Goal: Task Accomplishment & Management: Use online tool/utility

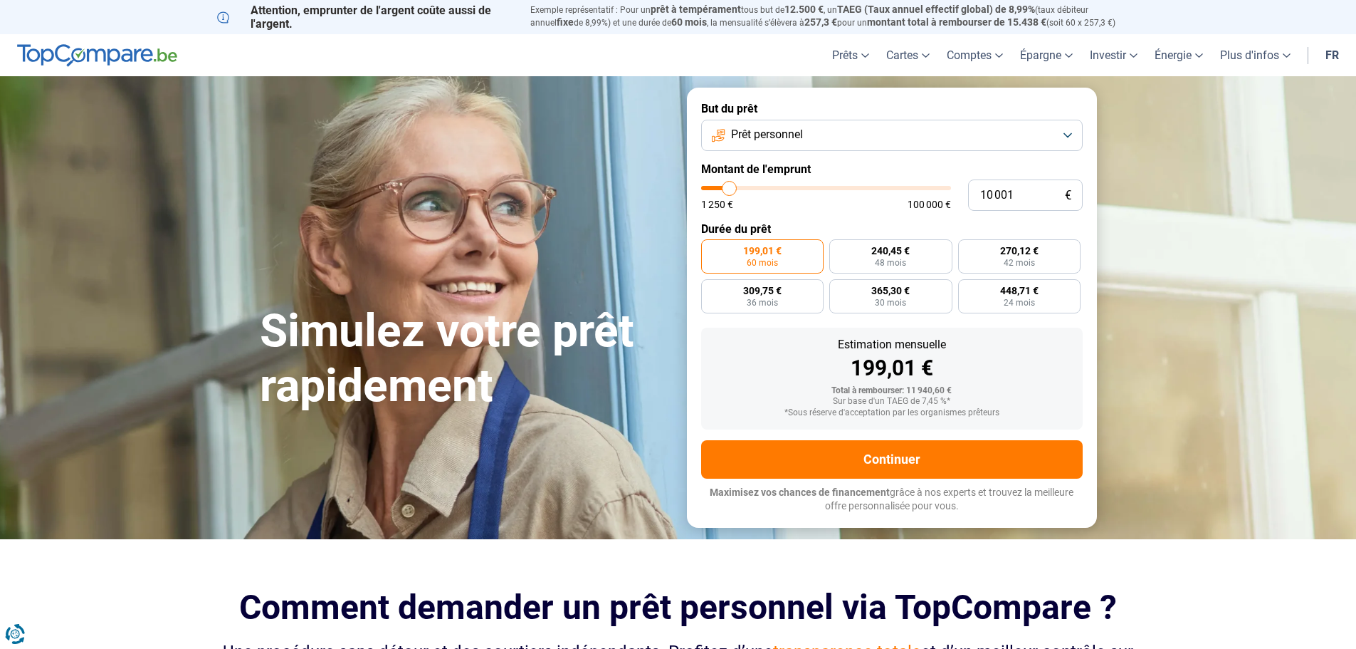
type input "12 750"
type input "12750"
type input "15 750"
type input "15750"
type input "21 750"
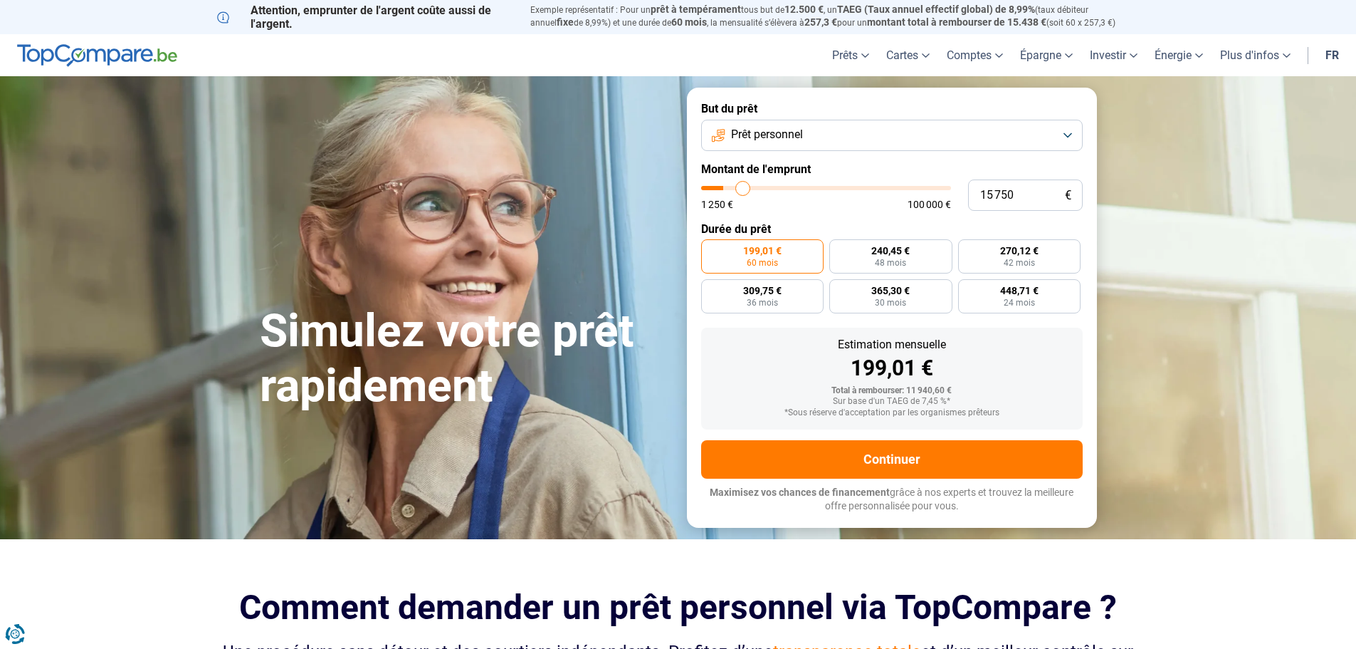
type input "21750"
type input "29 250"
type input "29250"
type input "37 750"
type input "37750"
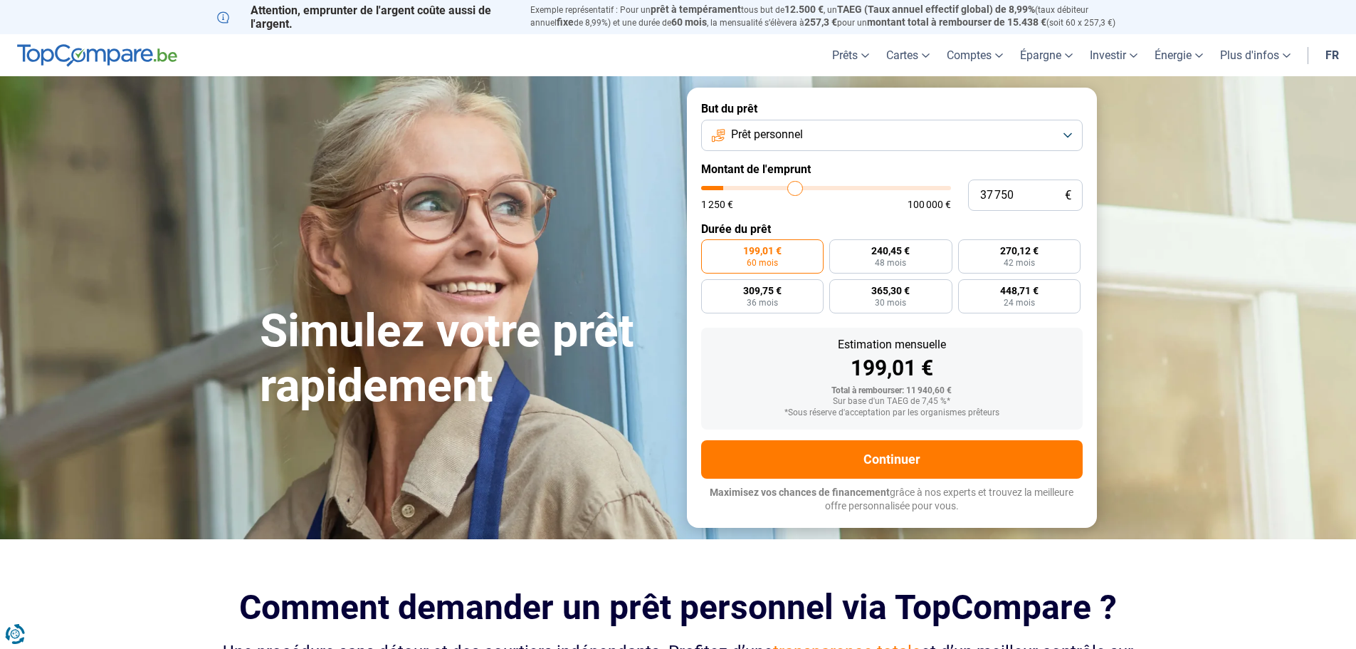
type input "45 250"
type input "45250"
type input "52 750"
type input "52750"
type input "60 000"
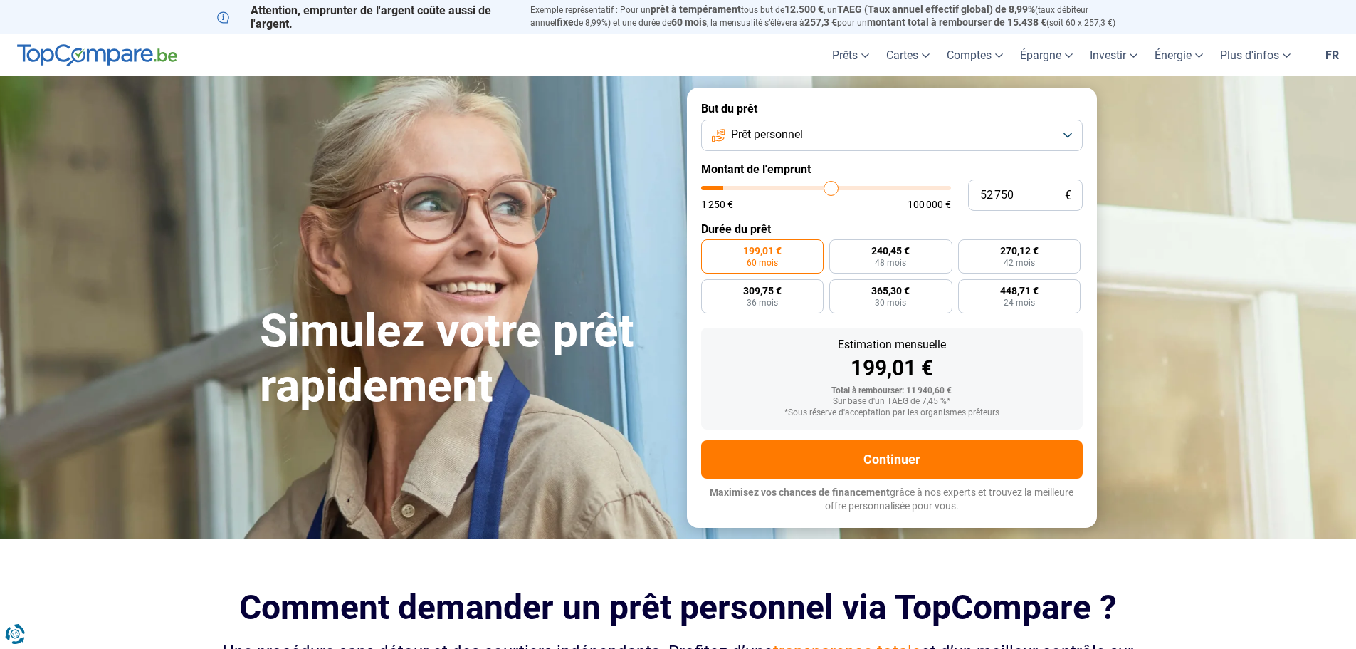
type input "60000"
type input "66 000"
type input "66000"
type input "70 500"
type input "70500"
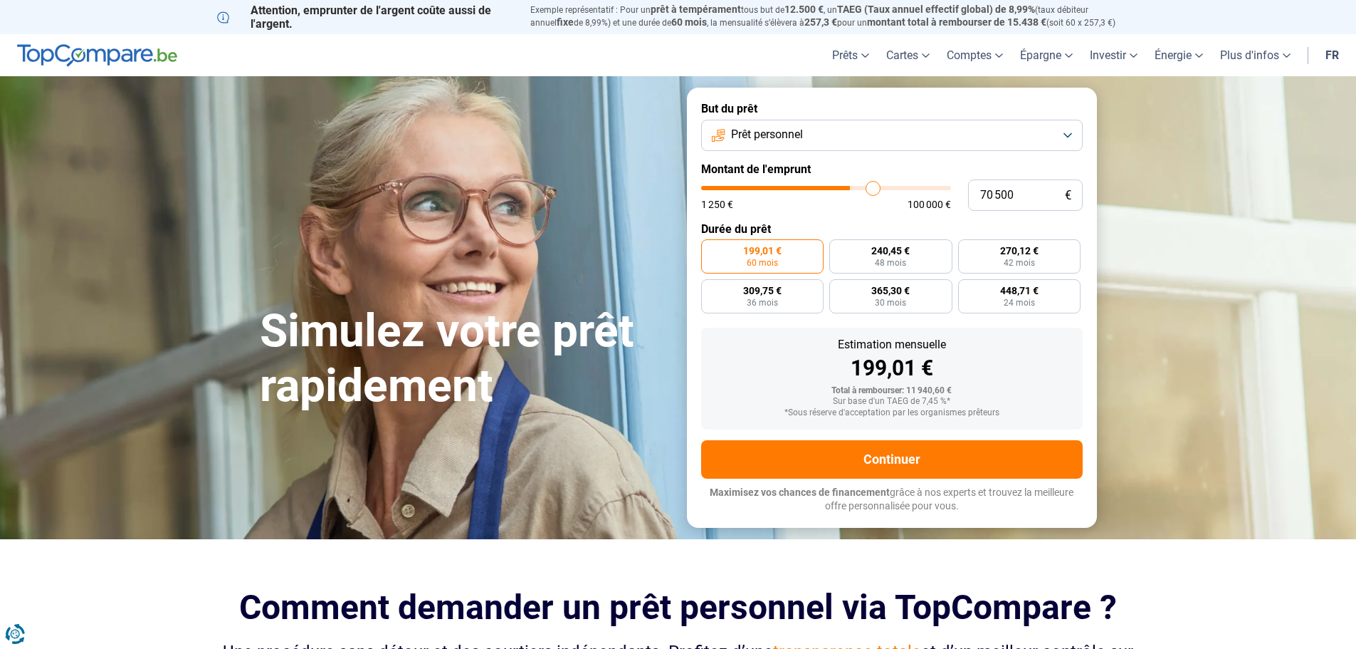
type input "74 250"
type input "74250"
type input "75 250"
type input "75250"
type input "77 750"
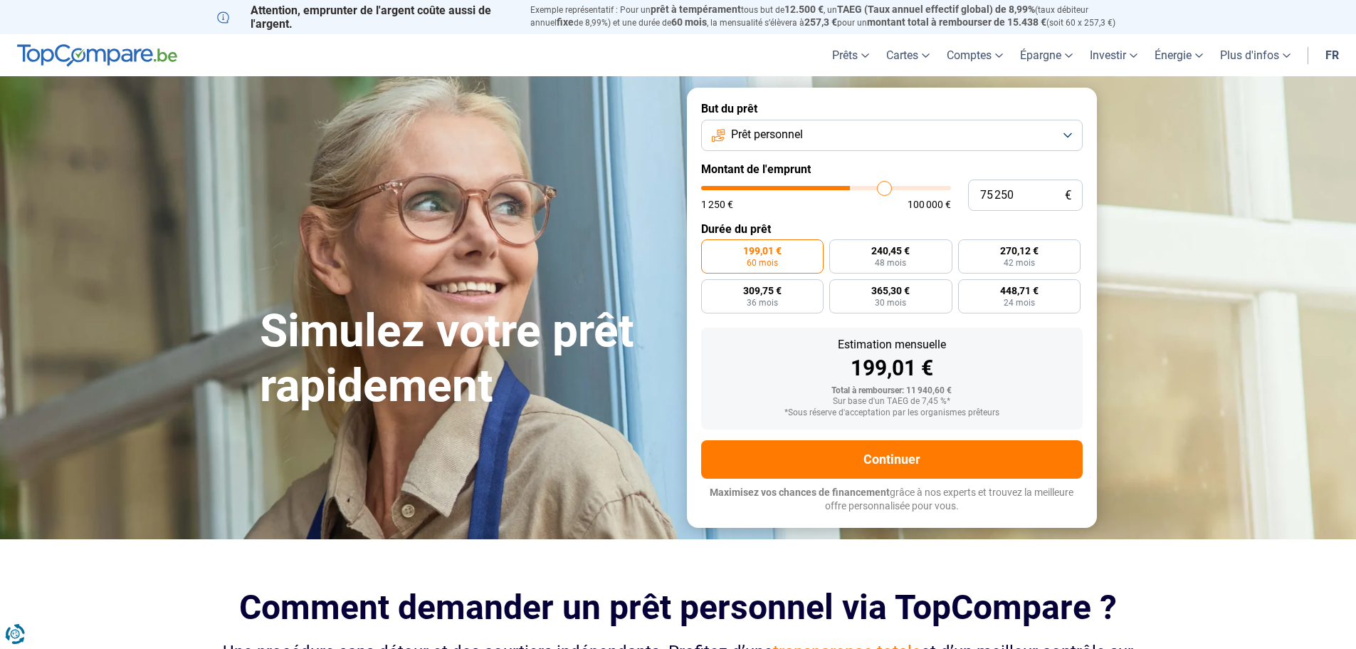
type input "77750"
type input "79 500"
type input "79500"
type input "81 250"
type input "81250"
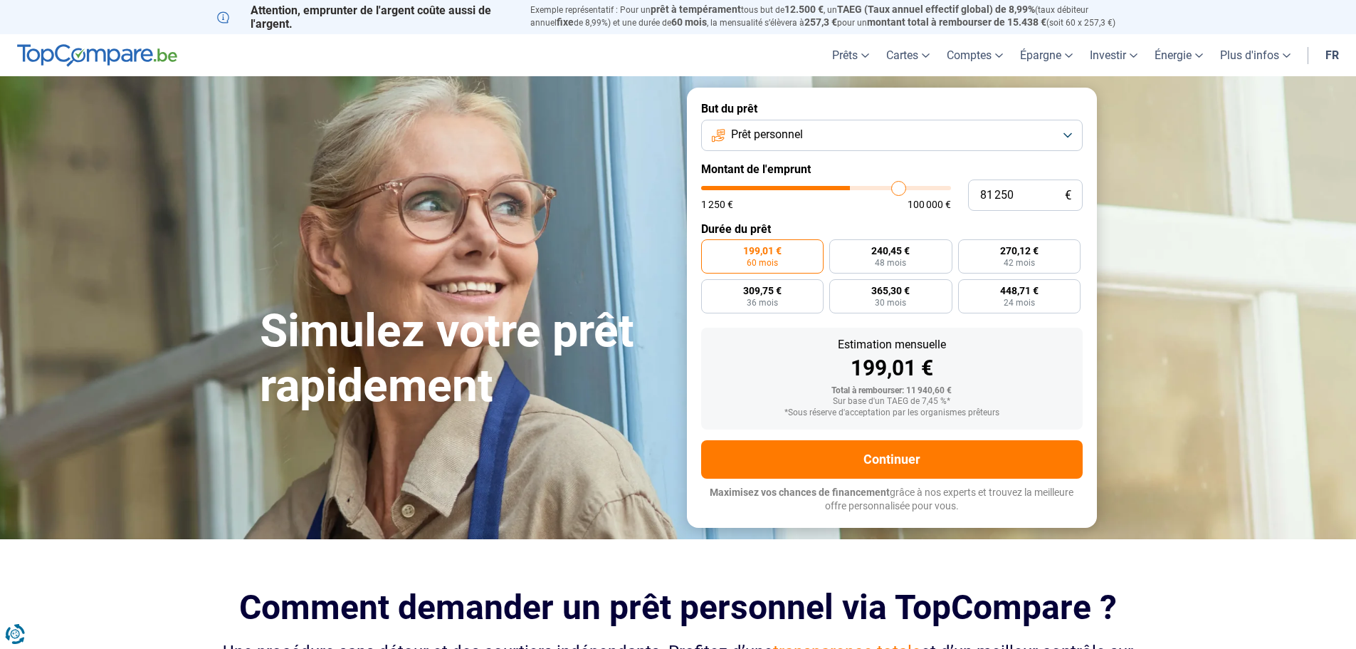
type input "83 750"
type input "83750"
type input "86 000"
type input "86000"
type input "88 000"
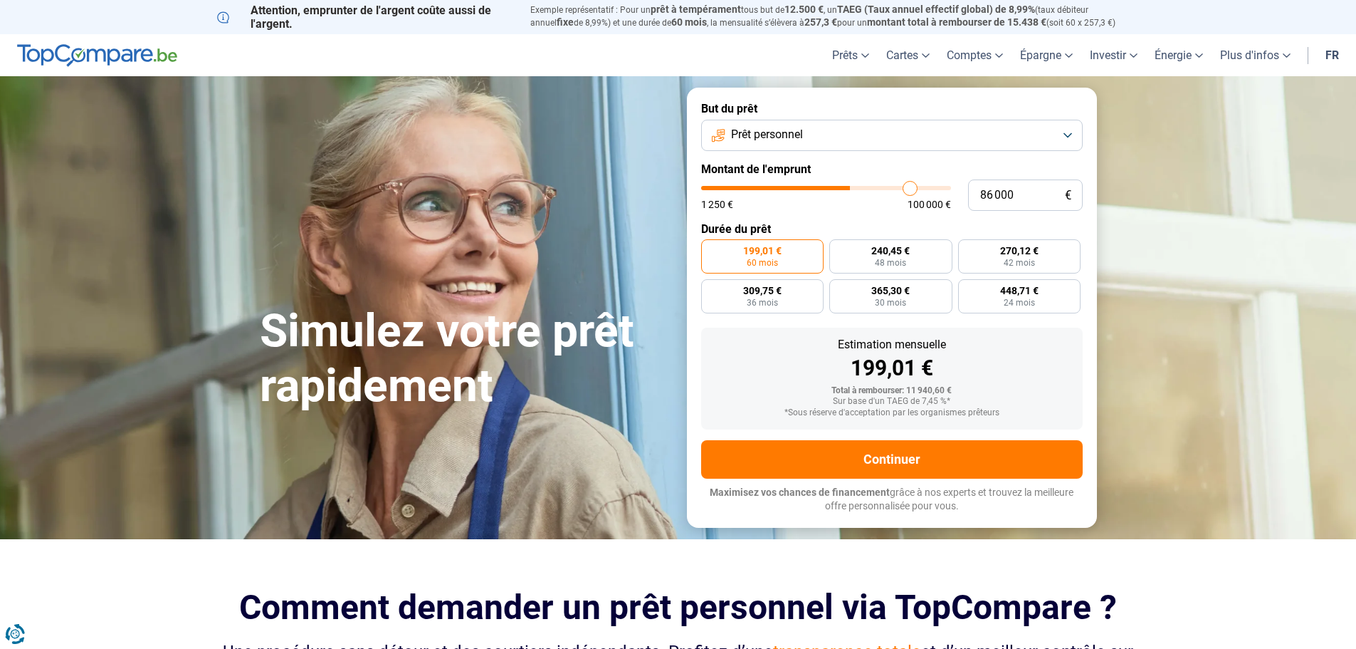
type input "88000"
type input "89 500"
type input "89500"
type input "91 250"
type input "91250"
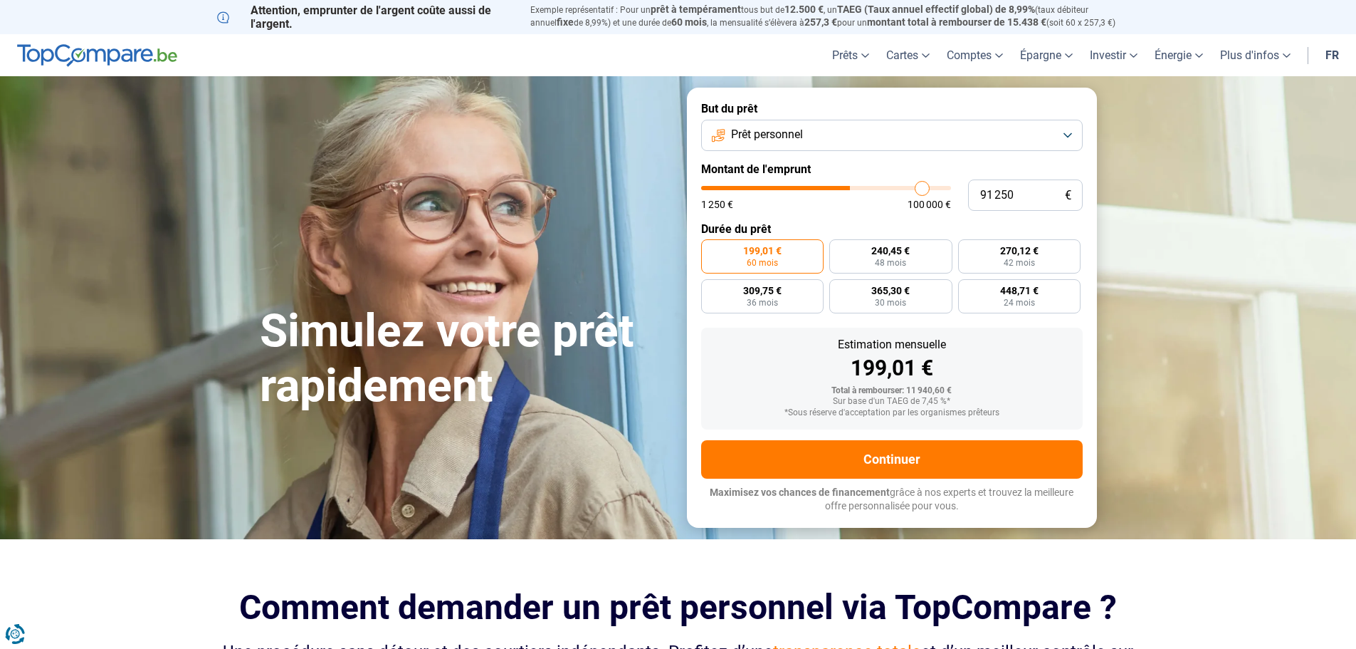
type input "92 500"
type input "92500"
type input "93 500"
type input "93500"
type input "94 500"
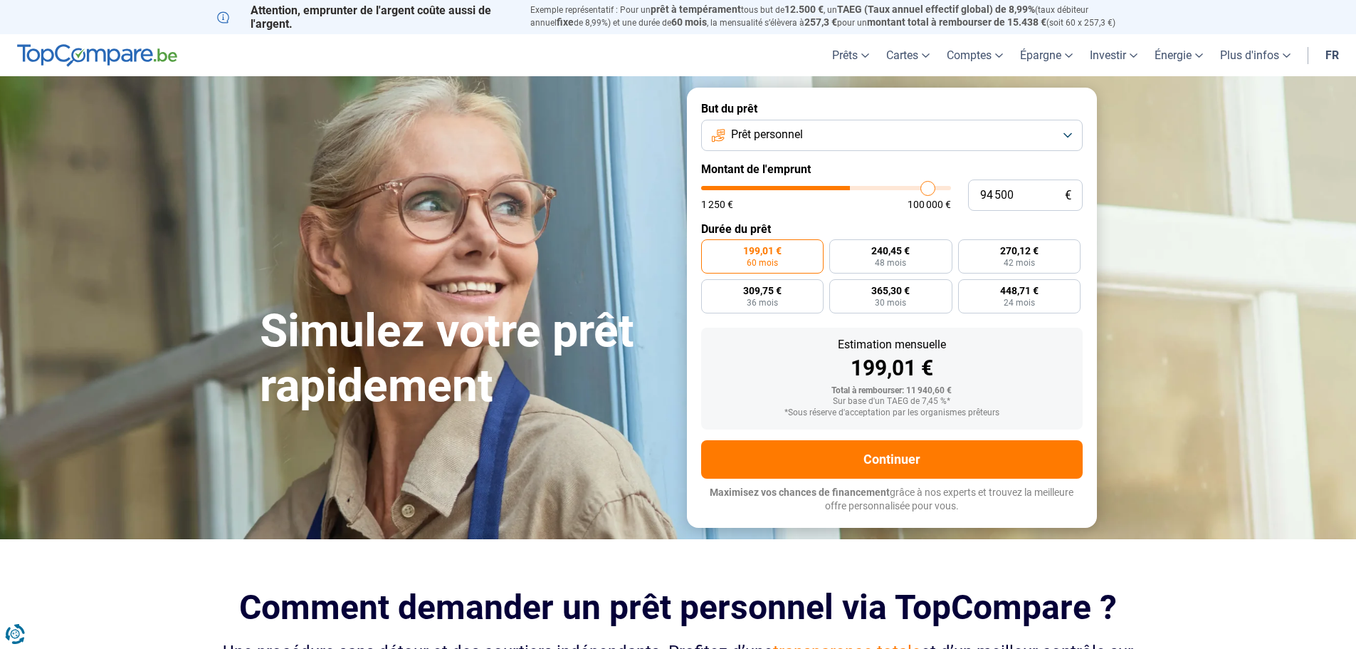
type input "94500"
type input "95 500"
type input "95500"
type input "96 500"
type input "96500"
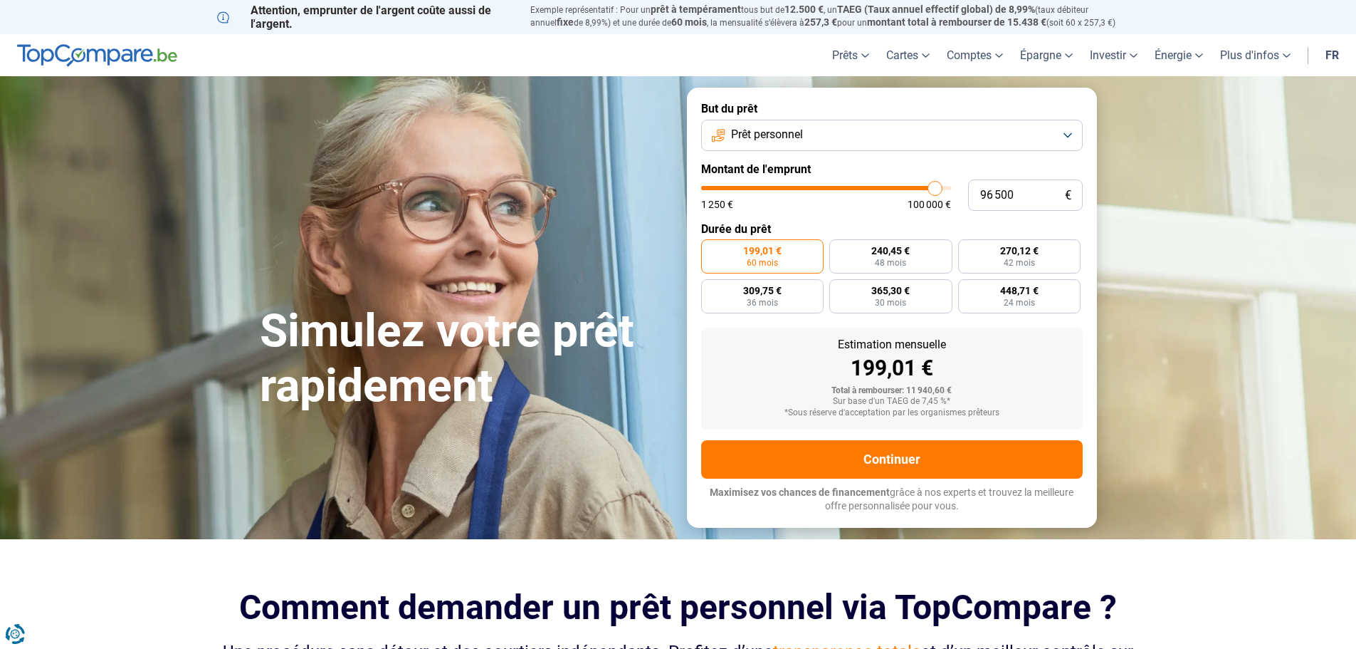
type input "97 250"
type input "97250"
type input "98 000"
type input "98000"
type input "99 000"
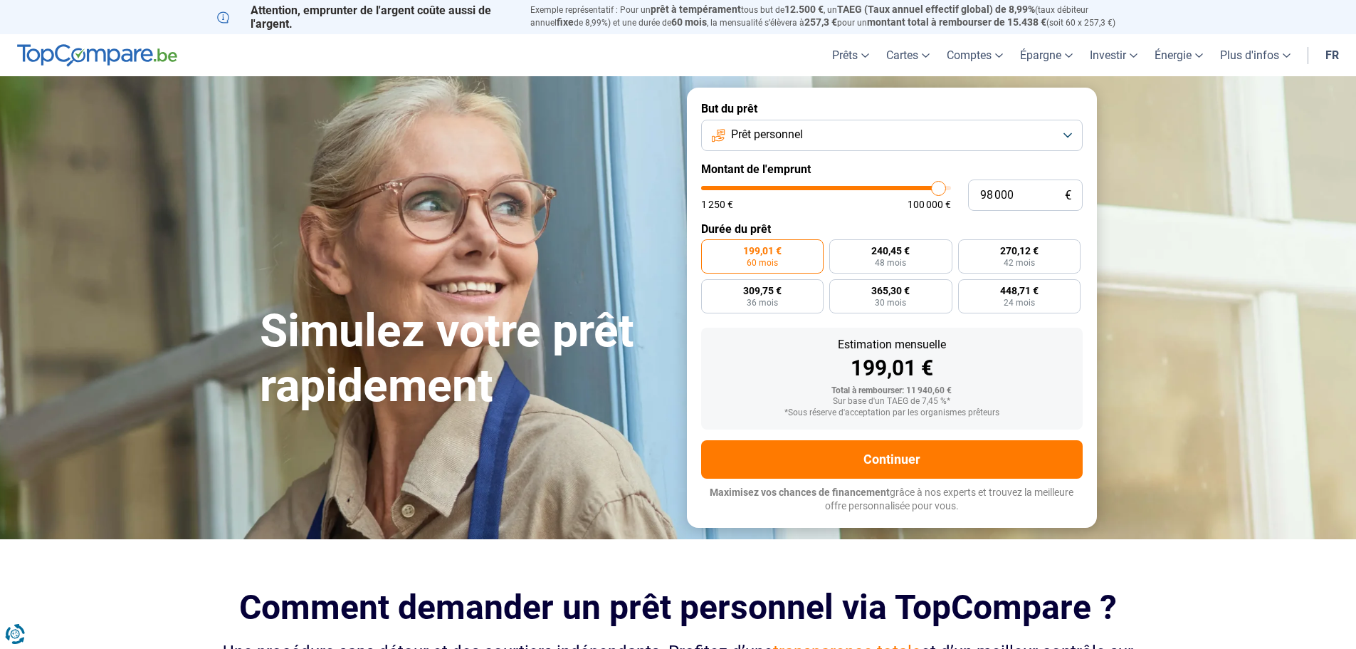
type input "99000"
type input "99 500"
type input "99500"
type input "100 000"
drag, startPoint x: 731, startPoint y: 186, endPoint x: 957, endPoint y: 186, distance: 225.7
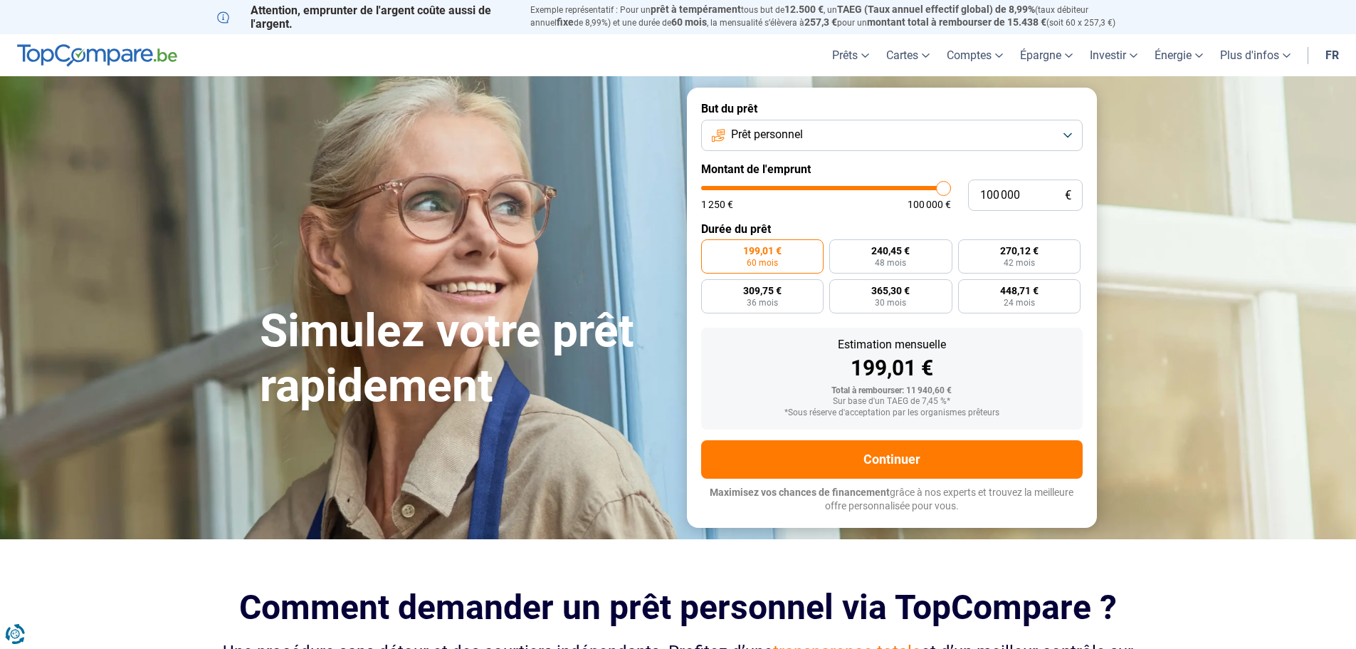
type input "100000"
click at [951, 186] on input "range" at bounding box center [826, 188] width 250 height 4
radio input "false"
